Goal: Information Seeking & Learning: Learn about a topic

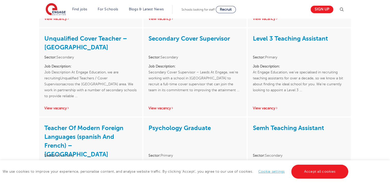
scroll to position [867, 0]
click at [323, 9] on link "Sign up" at bounding box center [322, 9] width 23 height 7
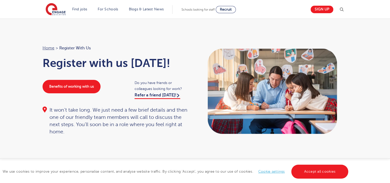
click at [305, 168] on link "Accept all cookies" at bounding box center [319, 171] width 57 height 14
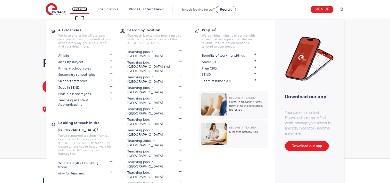
click at [79, 9] on link "Find jobs" at bounding box center [79, 9] width 15 height 4
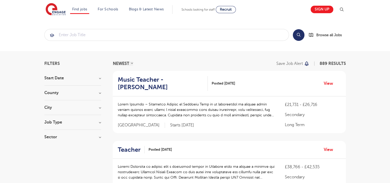
click at [71, 92] on h3 "County" at bounding box center [72, 93] width 57 height 4
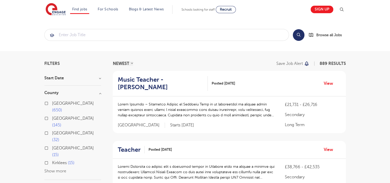
click at [52, 131] on input "Leeds 32" at bounding box center [53, 132] width 3 height 3
checkbox input "true"
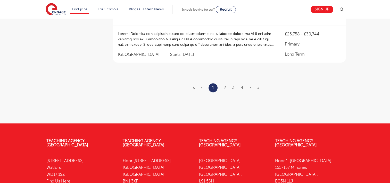
scroll to position [700, 0]
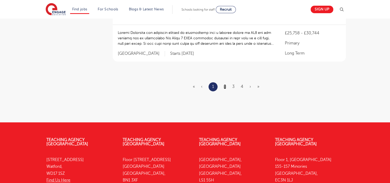
click at [225, 87] on link "2" at bounding box center [225, 86] width 2 height 5
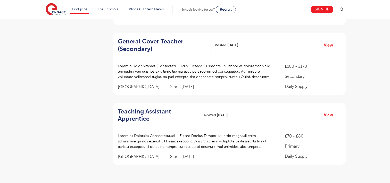
scroll to position [591, 0]
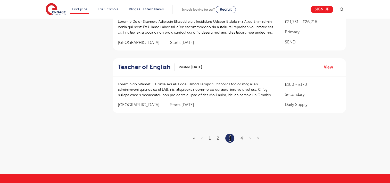
scroll to position [641, 0]
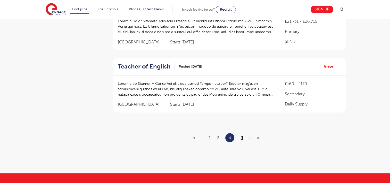
click at [242, 135] on link "4" at bounding box center [242, 137] width 3 height 5
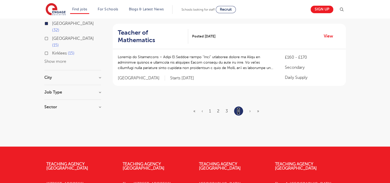
scroll to position [110, 0]
